Goal: Find specific page/section: Find specific page/section

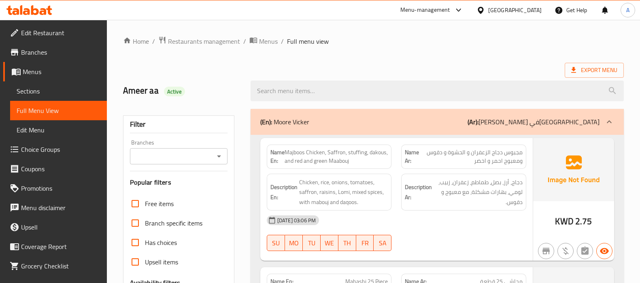
scroll to position [713, 0]
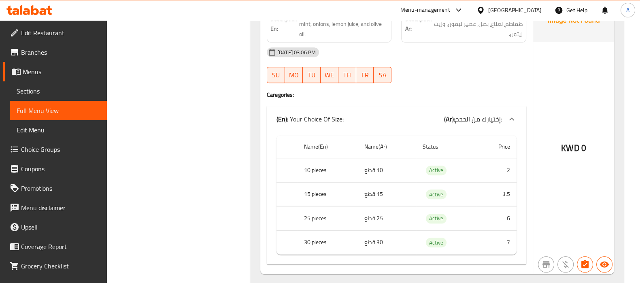
click at [540, 3] on div "[GEOGRAPHIC_DATA]" at bounding box center [509, 9] width 78 height 19
click at [519, 15] on div "[GEOGRAPHIC_DATA]" at bounding box center [509, 9] width 78 height 19
click at [535, 3] on div "[GEOGRAPHIC_DATA]" at bounding box center [509, 9] width 78 height 19
click at [533, 9] on div "[GEOGRAPHIC_DATA]" at bounding box center [515, 10] width 53 height 9
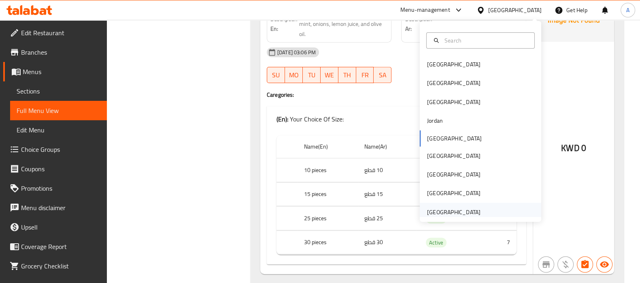
click at [439, 211] on div "[GEOGRAPHIC_DATA]" at bounding box center [453, 212] width 53 height 9
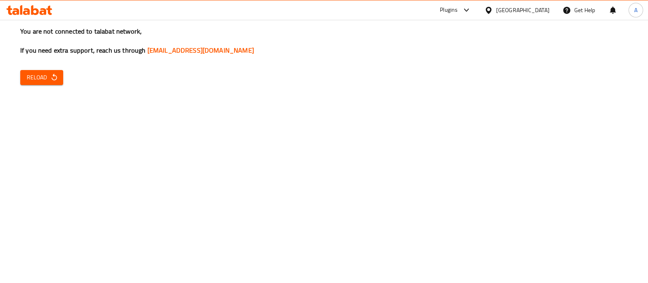
click at [45, 84] on button "Reload" at bounding box center [41, 77] width 43 height 15
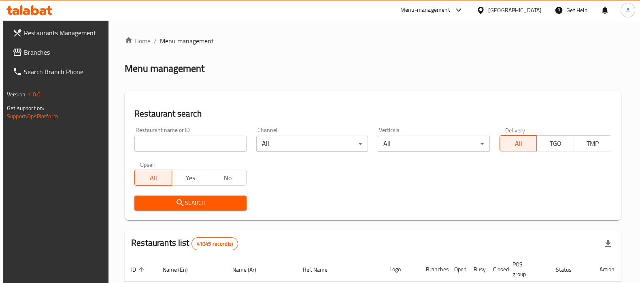
click at [482, 13] on icon at bounding box center [481, 10] width 9 height 9
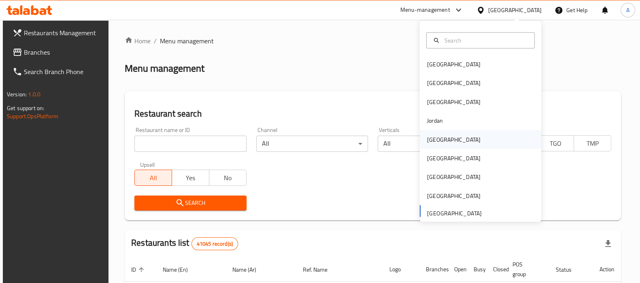
click at [428, 135] on div "[GEOGRAPHIC_DATA]" at bounding box center [453, 139] width 53 height 9
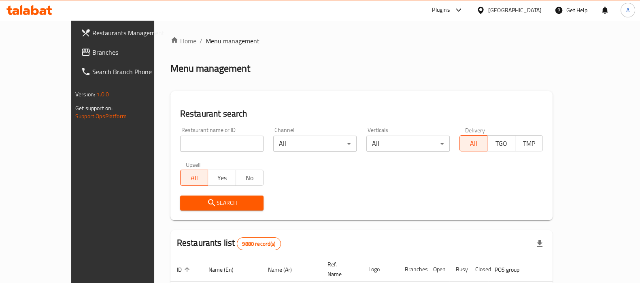
click at [545, 3] on div "[GEOGRAPHIC_DATA]" at bounding box center [509, 9] width 78 height 19
click at [534, 9] on div "[GEOGRAPHIC_DATA]" at bounding box center [515, 10] width 53 height 9
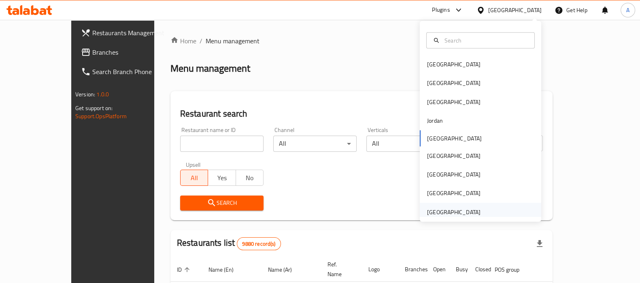
click at [461, 203] on div "[GEOGRAPHIC_DATA]" at bounding box center [454, 212] width 66 height 19
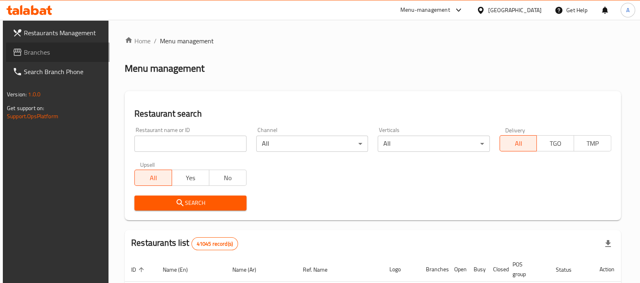
click at [50, 57] on span "Branches" at bounding box center [63, 52] width 79 height 10
